Goal: Information Seeking & Learning: Find specific fact

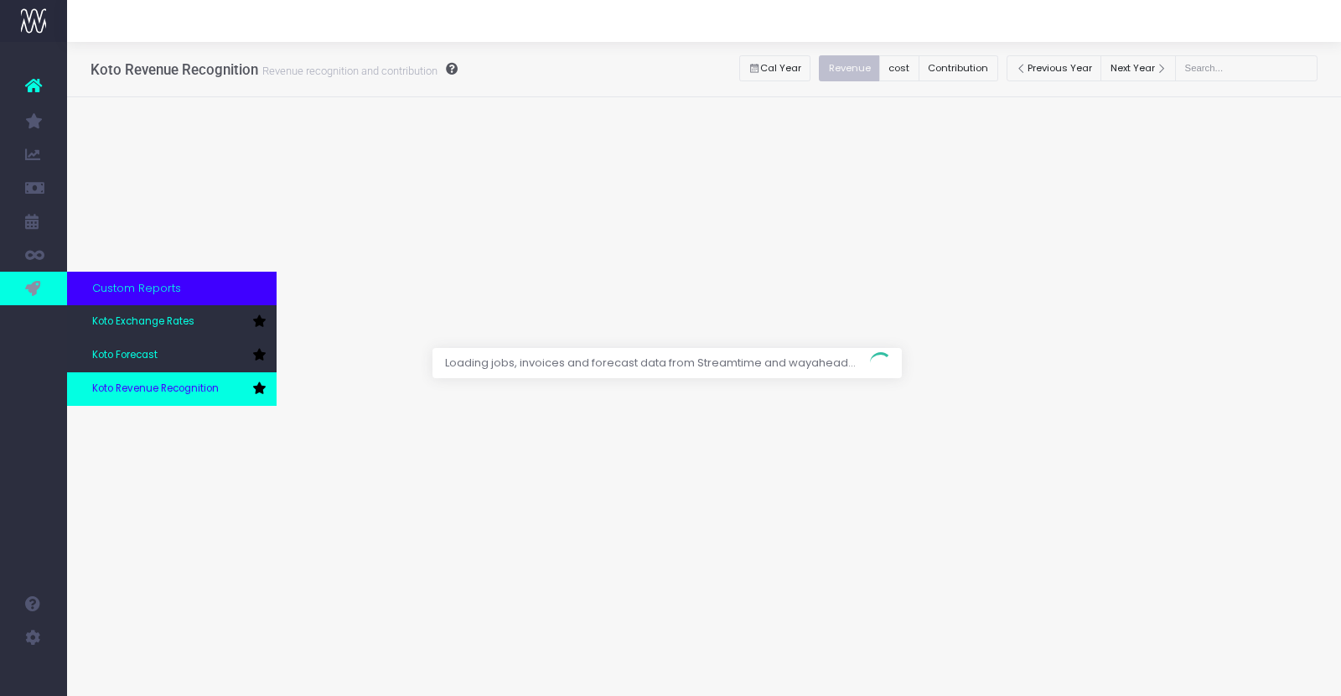
click at [124, 379] on link "Koto Revenue Recognition" at bounding box center [172, 389] width 210 height 34
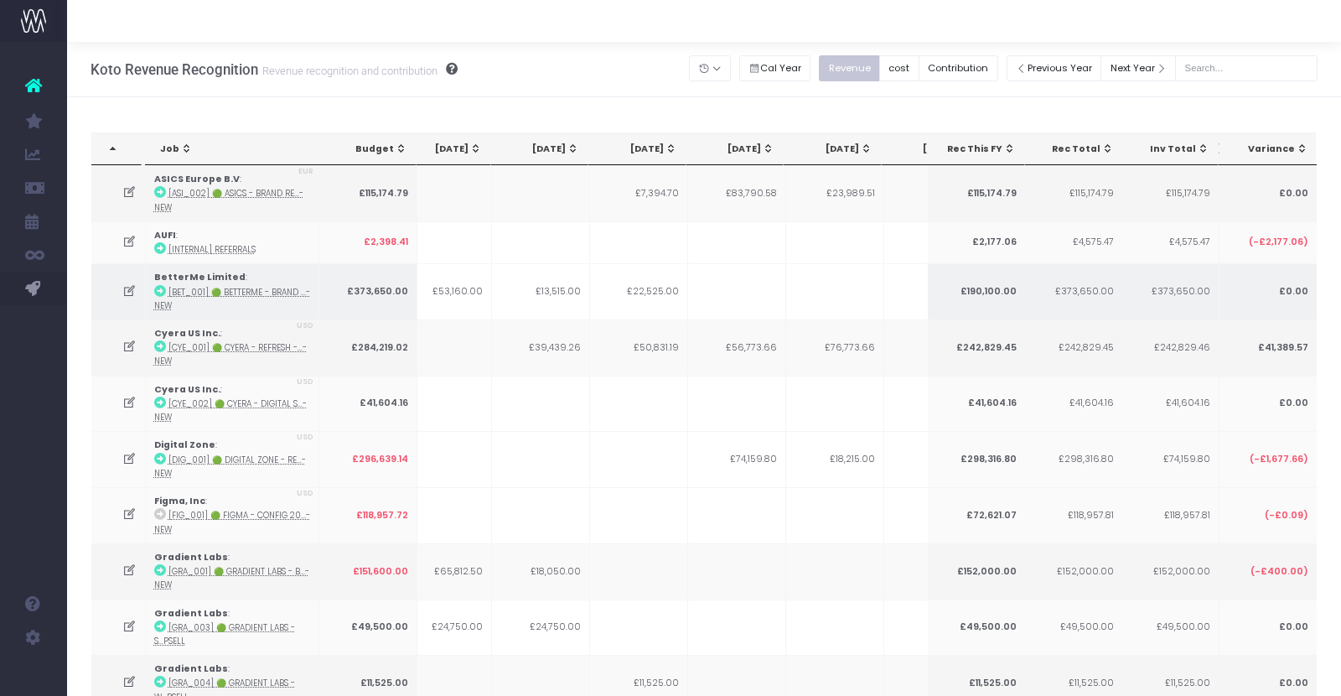
scroll to position [0, 147]
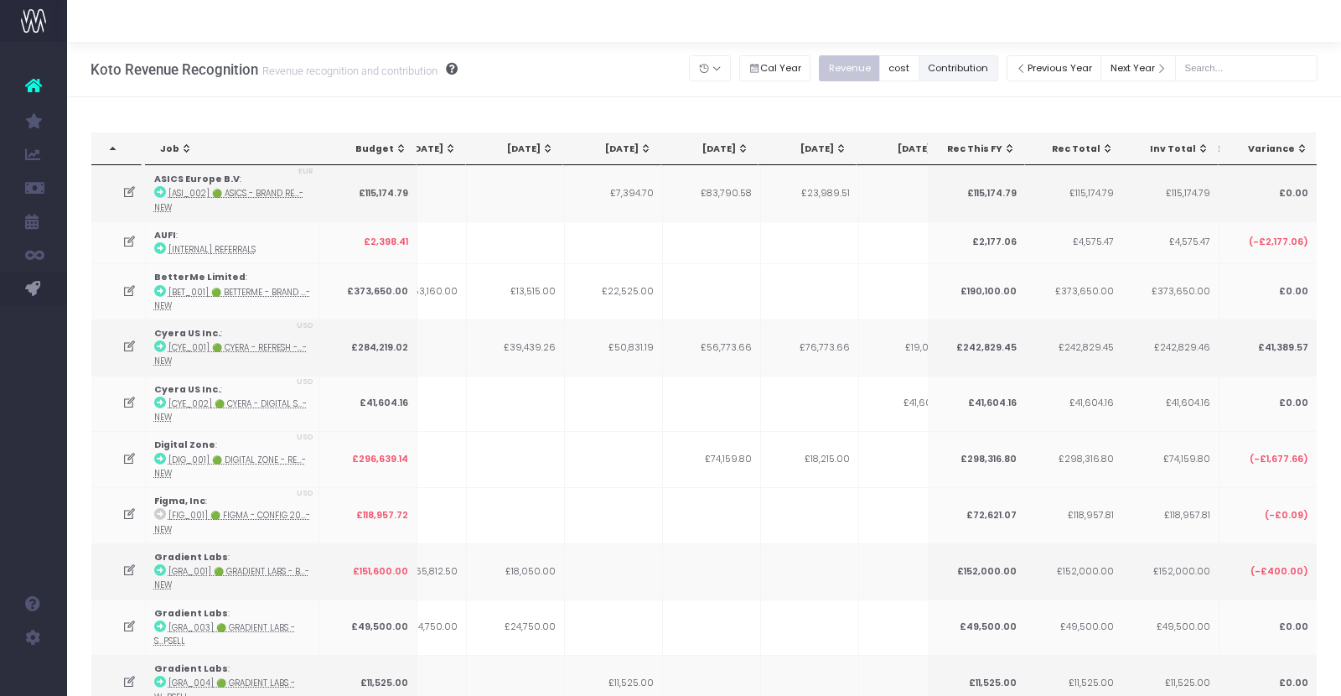
click at [990, 68] on button "Contribution" at bounding box center [958, 68] width 80 height 26
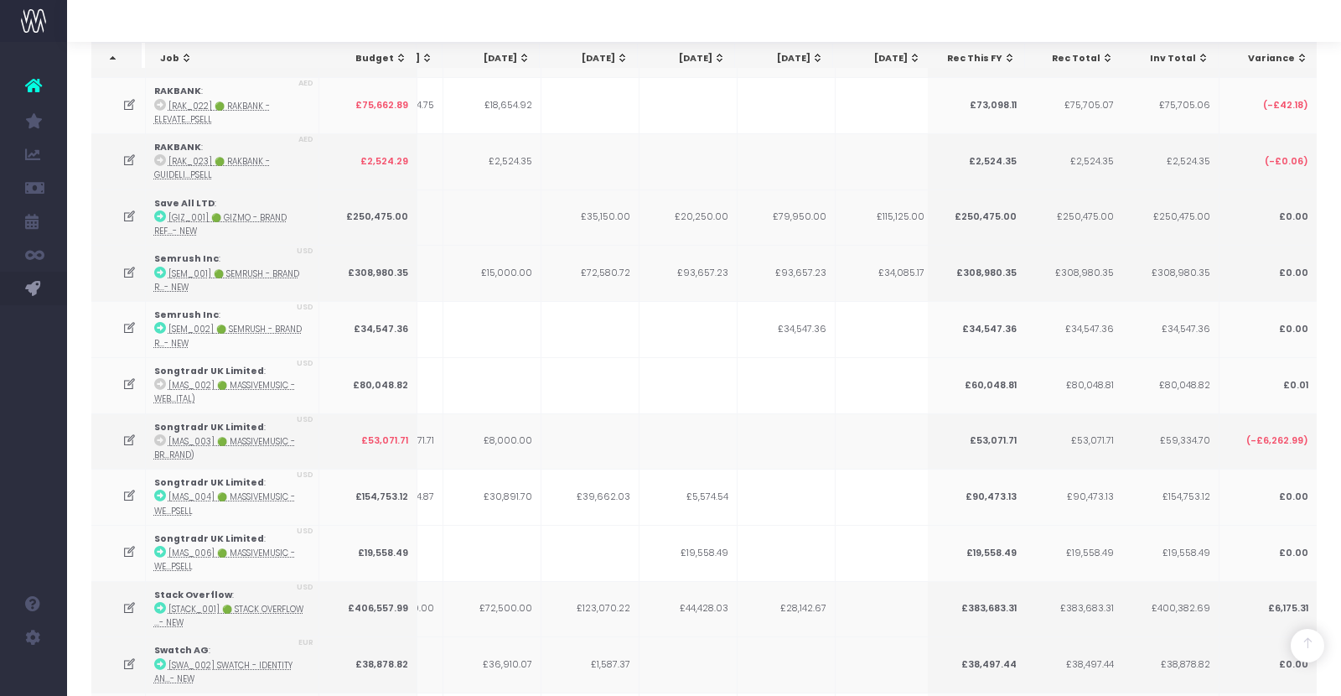
scroll to position [4115, 0]
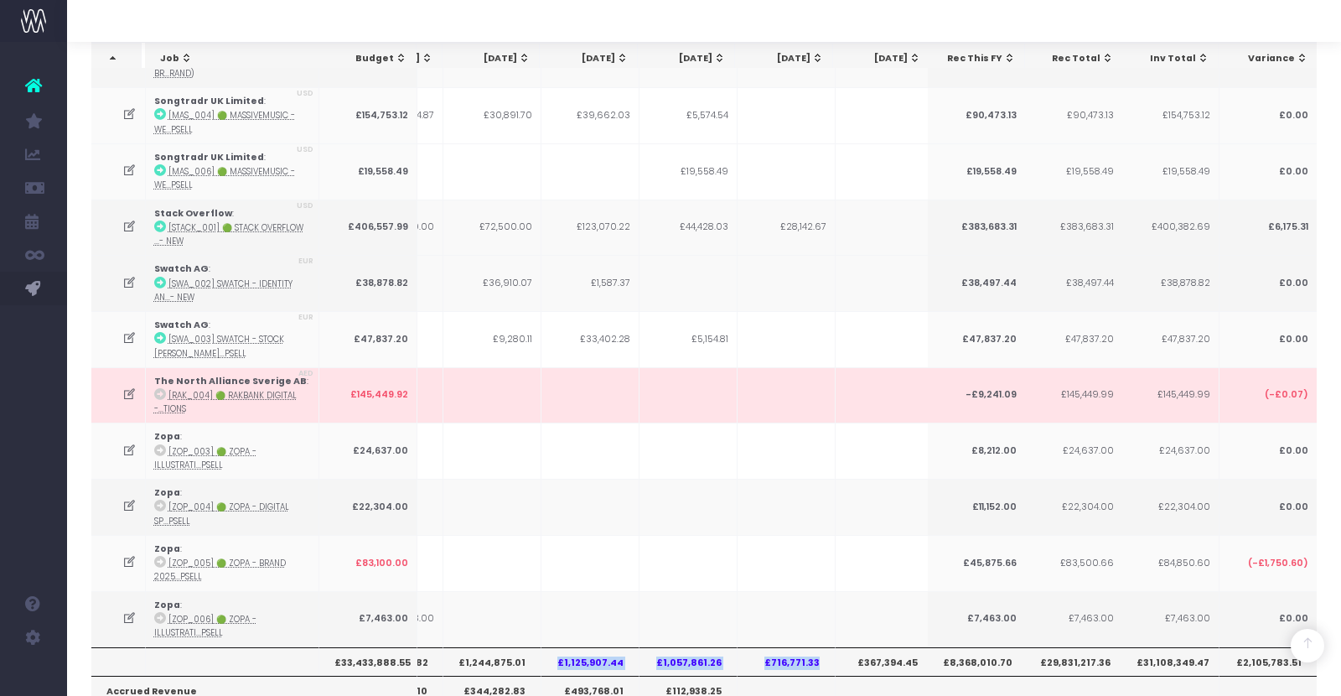
drag, startPoint x: 560, startPoint y: 539, endPoint x: 827, endPoint y: 539, distance: 267.3
click at [827, 647] on tr "£33,433,888.55 £1,557,594.30 £1,585,426.82 £1,244,875.01 £1,125,907.44 £1,057,8…" at bounding box center [868, 661] width 1895 height 28
copy tr "£1,125,907.44 £1,057,861.26 £716,771.33"
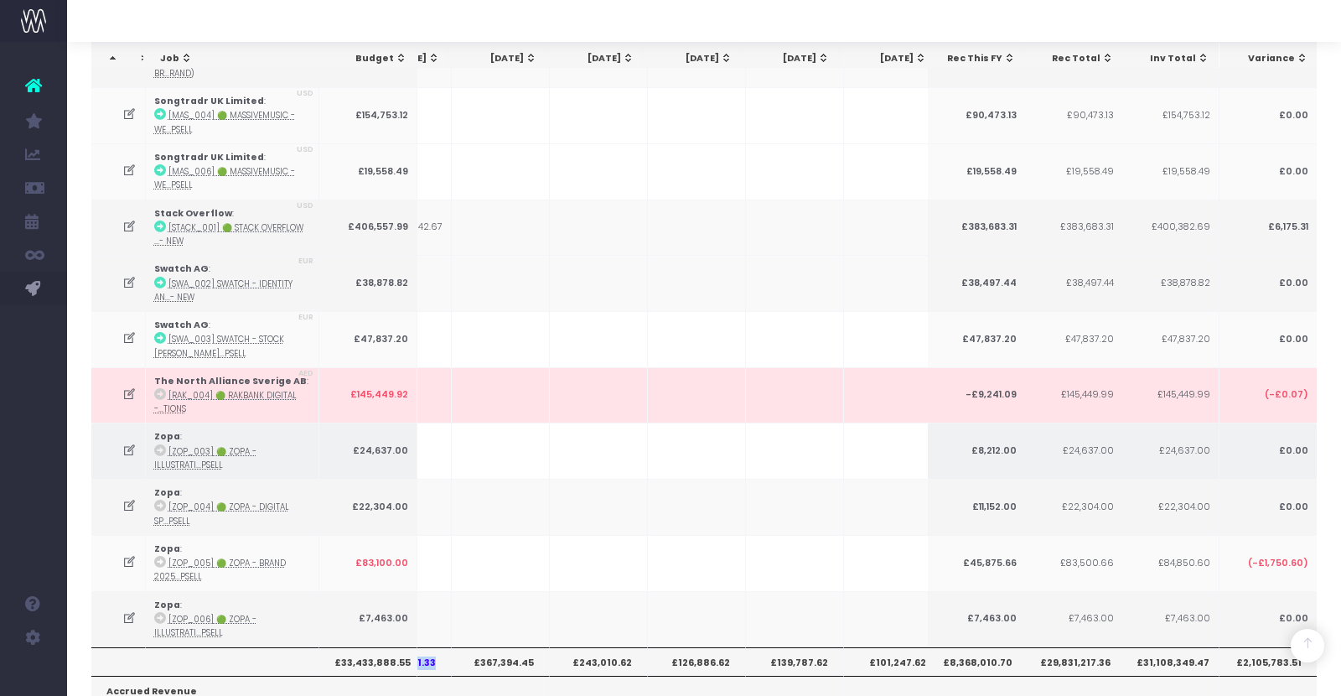
scroll to position [0, 571]
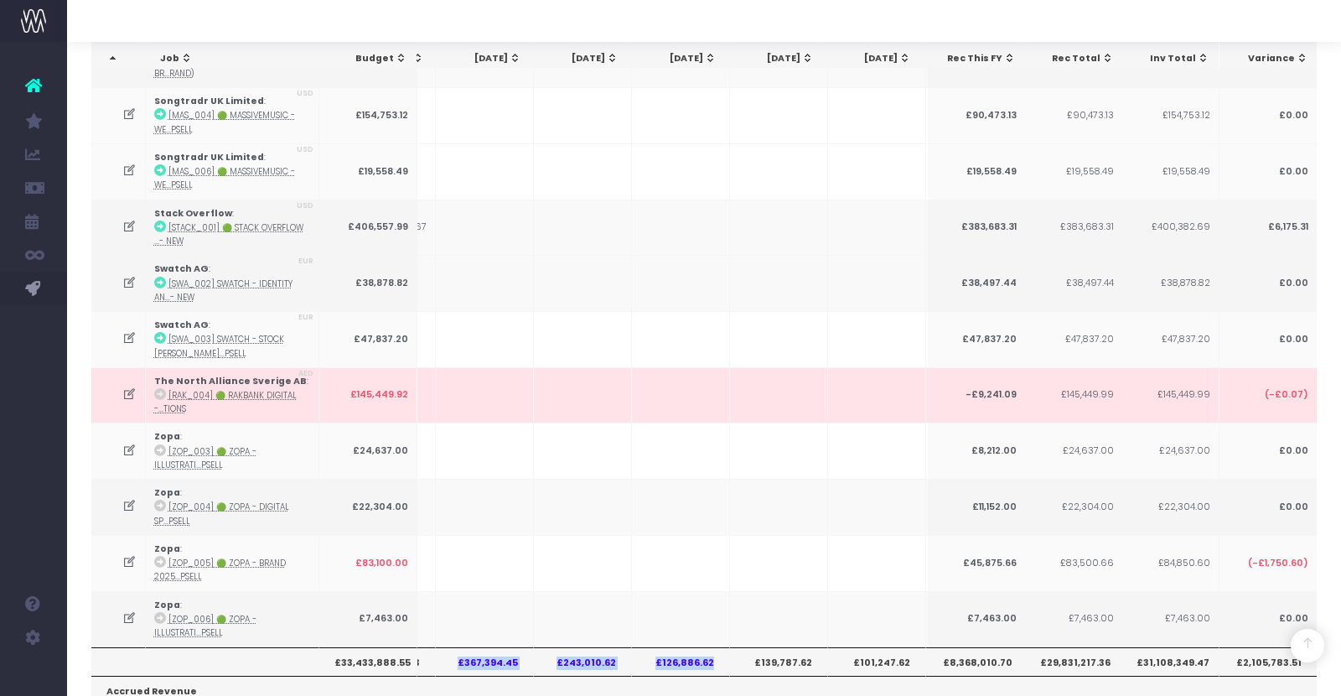
drag, startPoint x: 458, startPoint y: 533, endPoint x: 719, endPoint y: 530, distance: 260.7
click at [719, 647] on tr "£33,433,888.55 £1,557,594.30 £1,585,426.82 £1,244,875.01 £1,125,907.44 £1,057,8…" at bounding box center [468, 661] width 1895 height 28
copy tr "£367,394.45 £243,010.62 £126,886.62"
